Goal: Find specific page/section: Find specific page/section

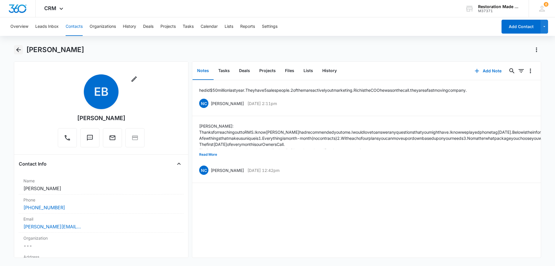
click at [19, 50] on icon "Back" at bounding box center [18, 49] width 5 height 5
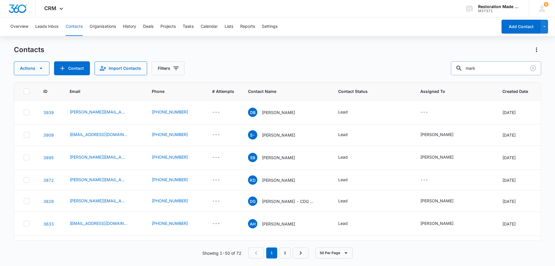
click at [503, 69] on input "mark" at bounding box center [496, 68] width 90 height 14
type input "m"
click at [63, 9] on icon at bounding box center [61, 10] width 7 height 7
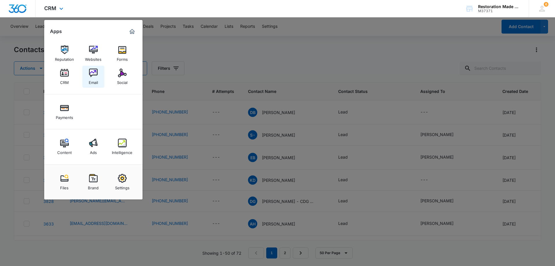
click at [95, 73] on img at bounding box center [93, 73] width 9 height 9
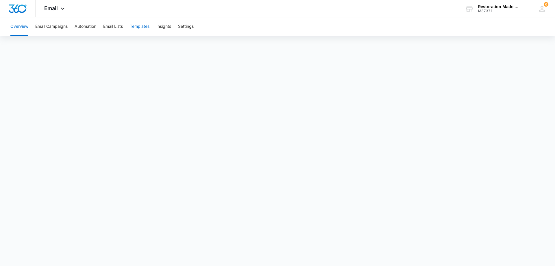
click at [139, 29] on button "Templates" at bounding box center [140, 26] width 20 height 19
